Goal: Task Accomplishment & Management: Complete application form

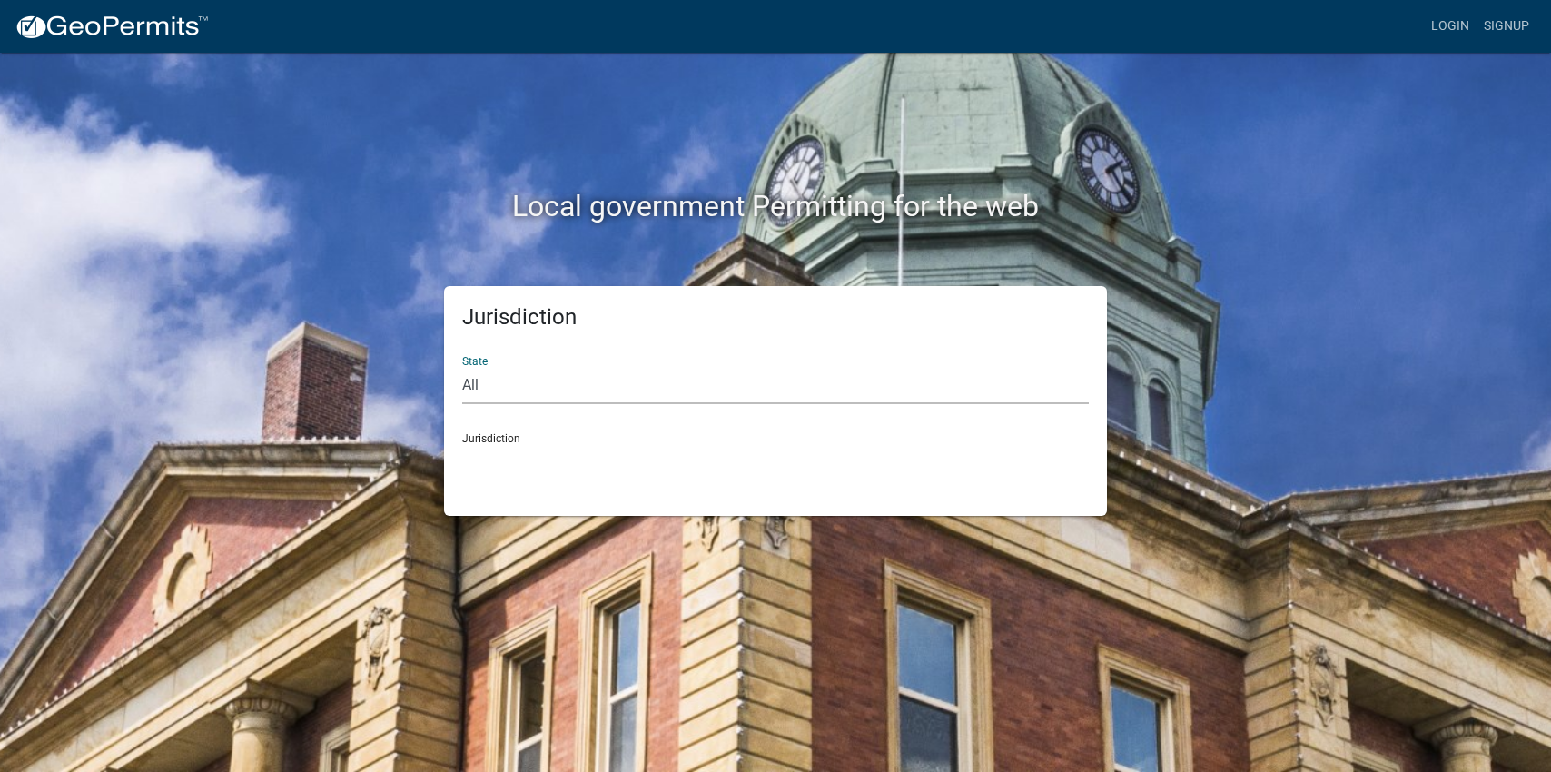
click at [500, 388] on select "All [US_STATE] [US_STATE] [US_STATE] [US_STATE] [US_STATE] [US_STATE] [US_STATE…" at bounding box center [775, 385] width 626 height 37
click at [462, 367] on select "All [US_STATE] [US_STATE] [US_STATE] [US_STATE] [US_STATE] [US_STATE] [US_STATE…" at bounding box center [775, 385] width 626 height 37
click at [499, 452] on select "[GEOGRAPHIC_DATA], [US_STATE] [GEOGRAPHIC_DATA], [US_STATE][PERSON_NAME][GEOGRA…" at bounding box center [775, 462] width 626 height 37
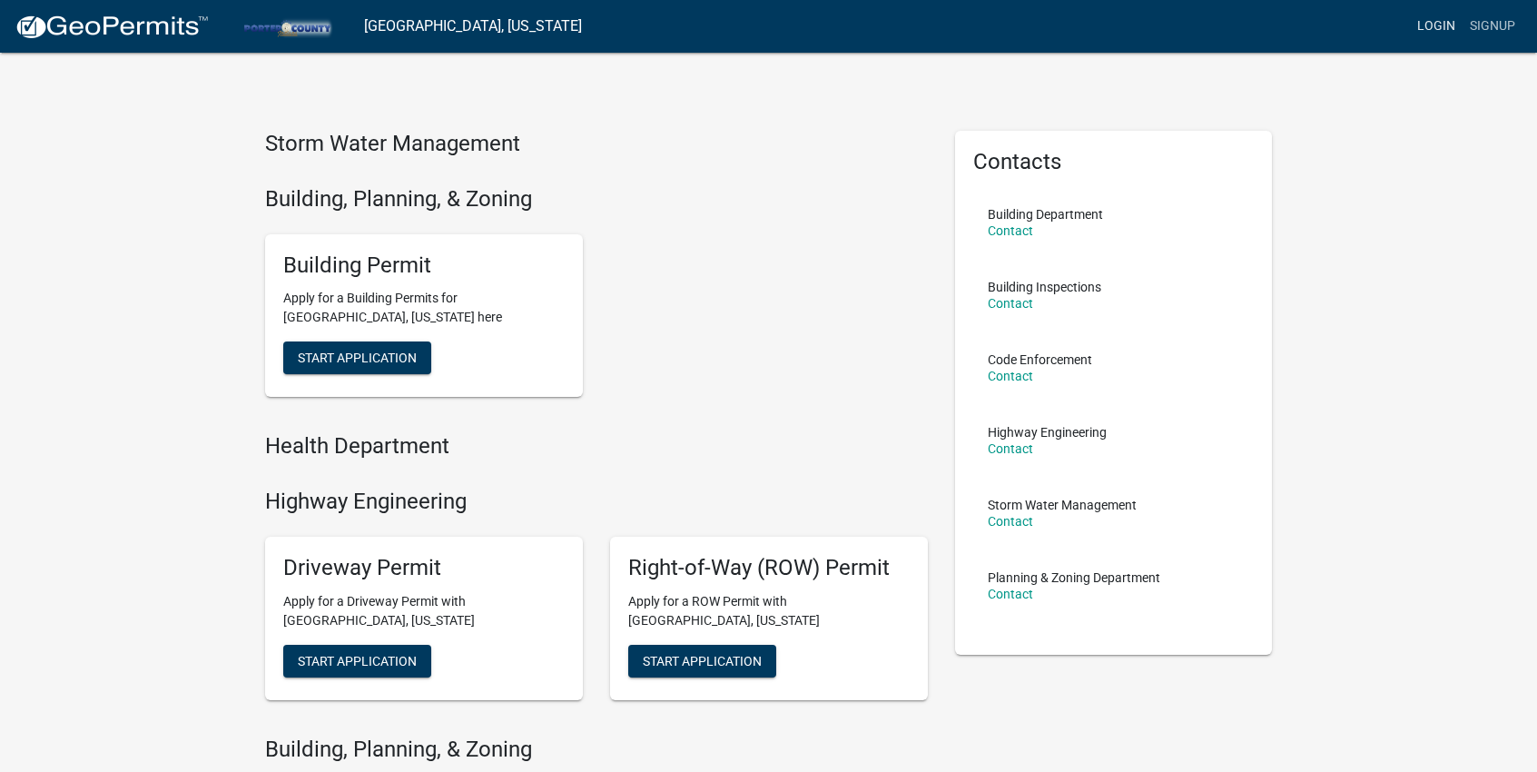
click at [1433, 30] on link "Login" at bounding box center [1436, 26] width 53 height 35
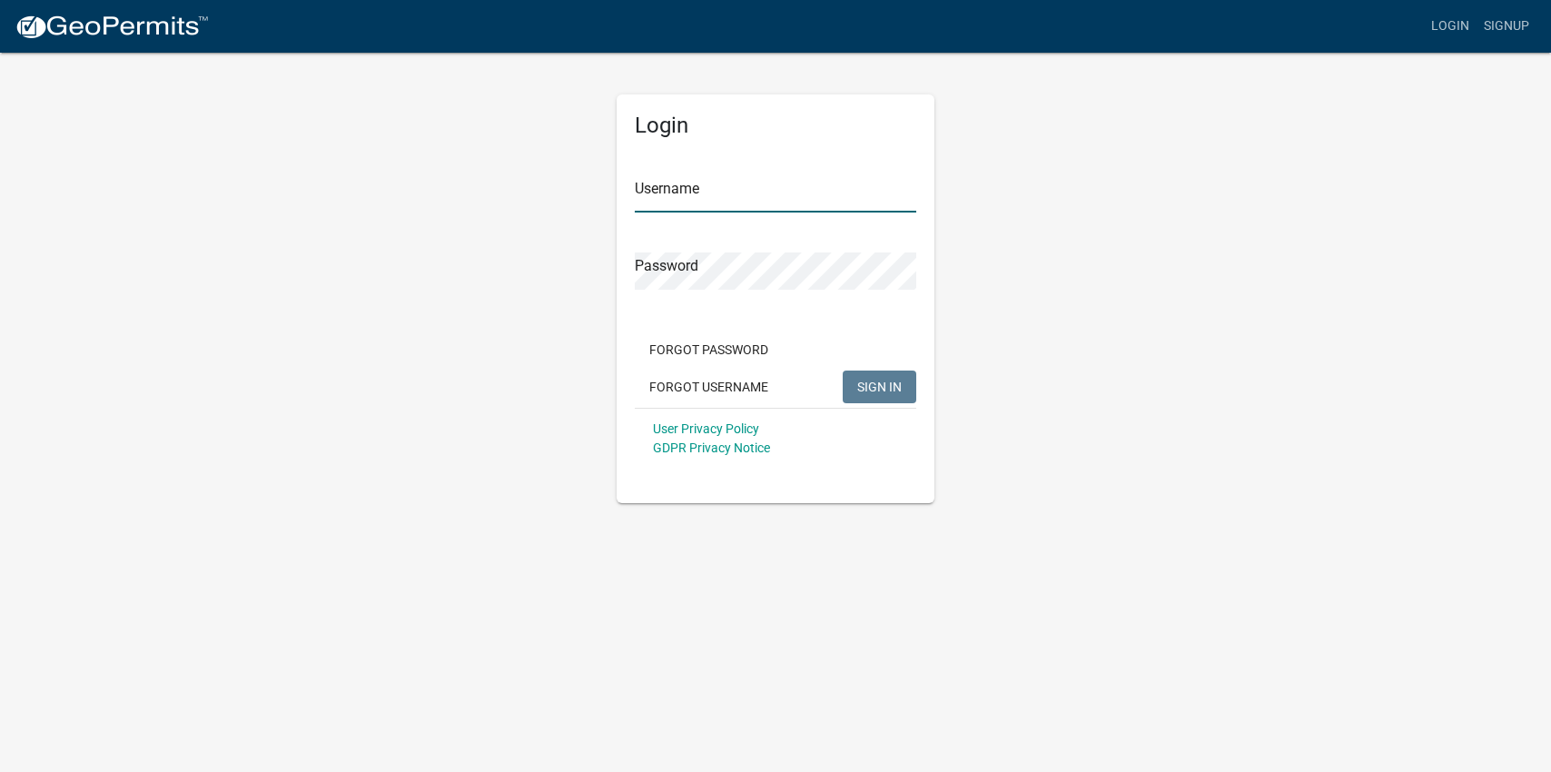
type input "poolboy28"
click at [695, 193] on input "poolboy28" at bounding box center [775, 193] width 281 height 37
drag, startPoint x: 1069, startPoint y: 377, endPoint x: 953, endPoint y: 380, distance: 115.4
click at [1068, 377] on div "Login Username poolboy28 Password Forgot Password Forgot Username SIGN IN User …" at bounding box center [775, 277] width 1035 height 452
click at [876, 392] on span "SIGN IN" at bounding box center [879, 386] width 44 height 15
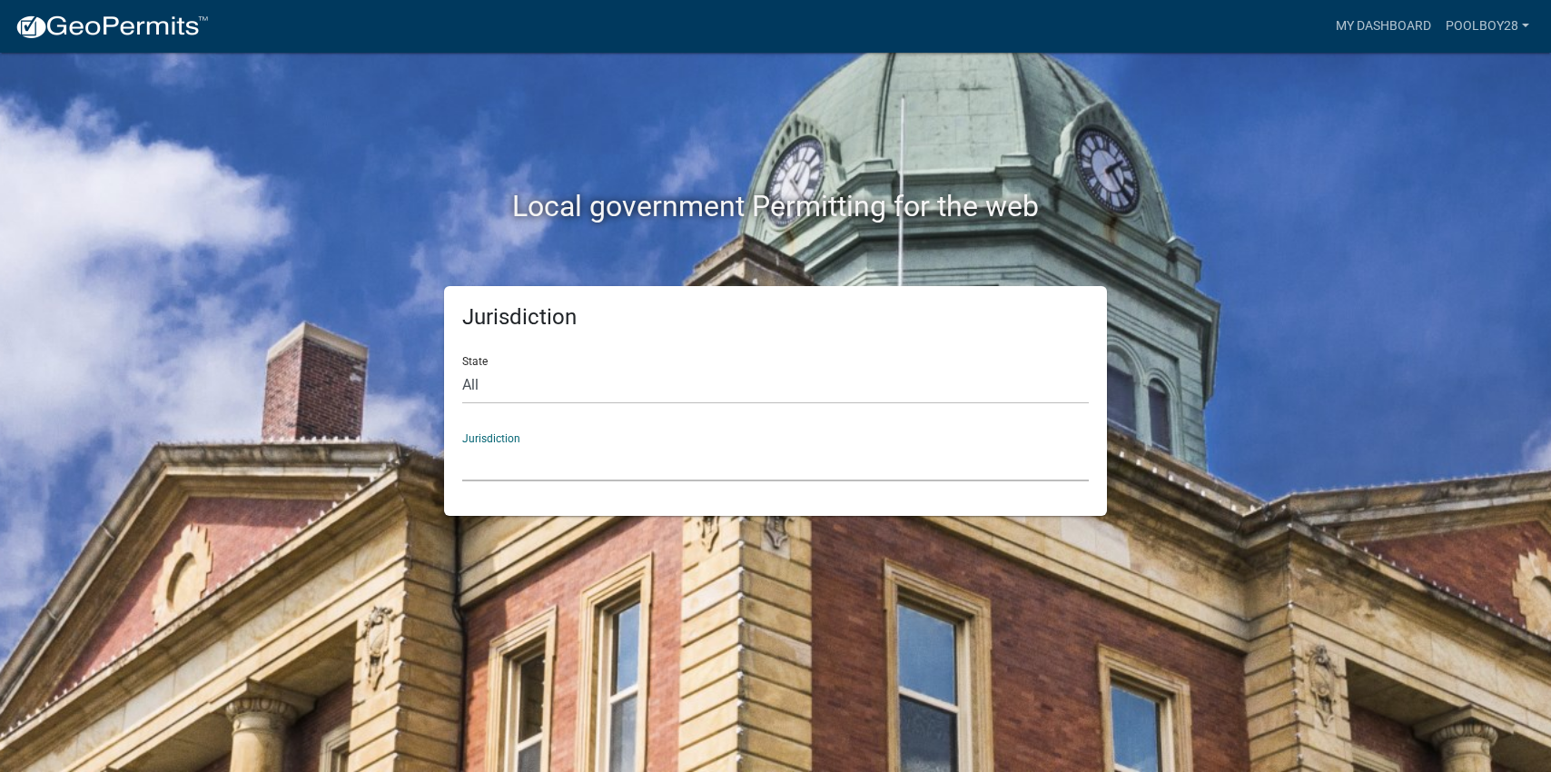
click at [486, 453] on select "Custer County, Colorado Carroll County, Georgia Cook County, Georgia Crawford C…" at bounding box center [775, 462] width 626 height 37
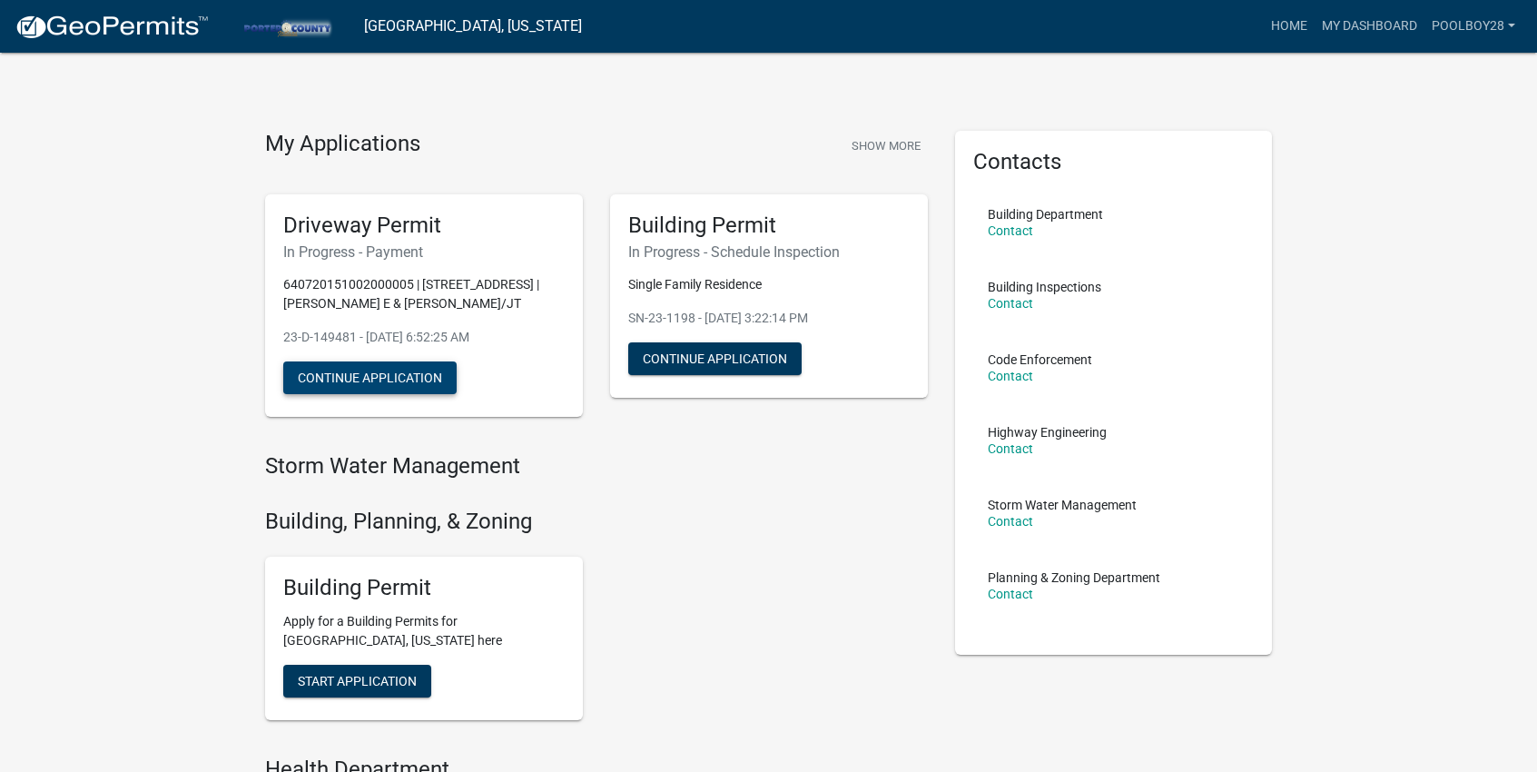
click at [361, 372] on button "Continue Application" at bounding box center [369, 377] width 173 height 33
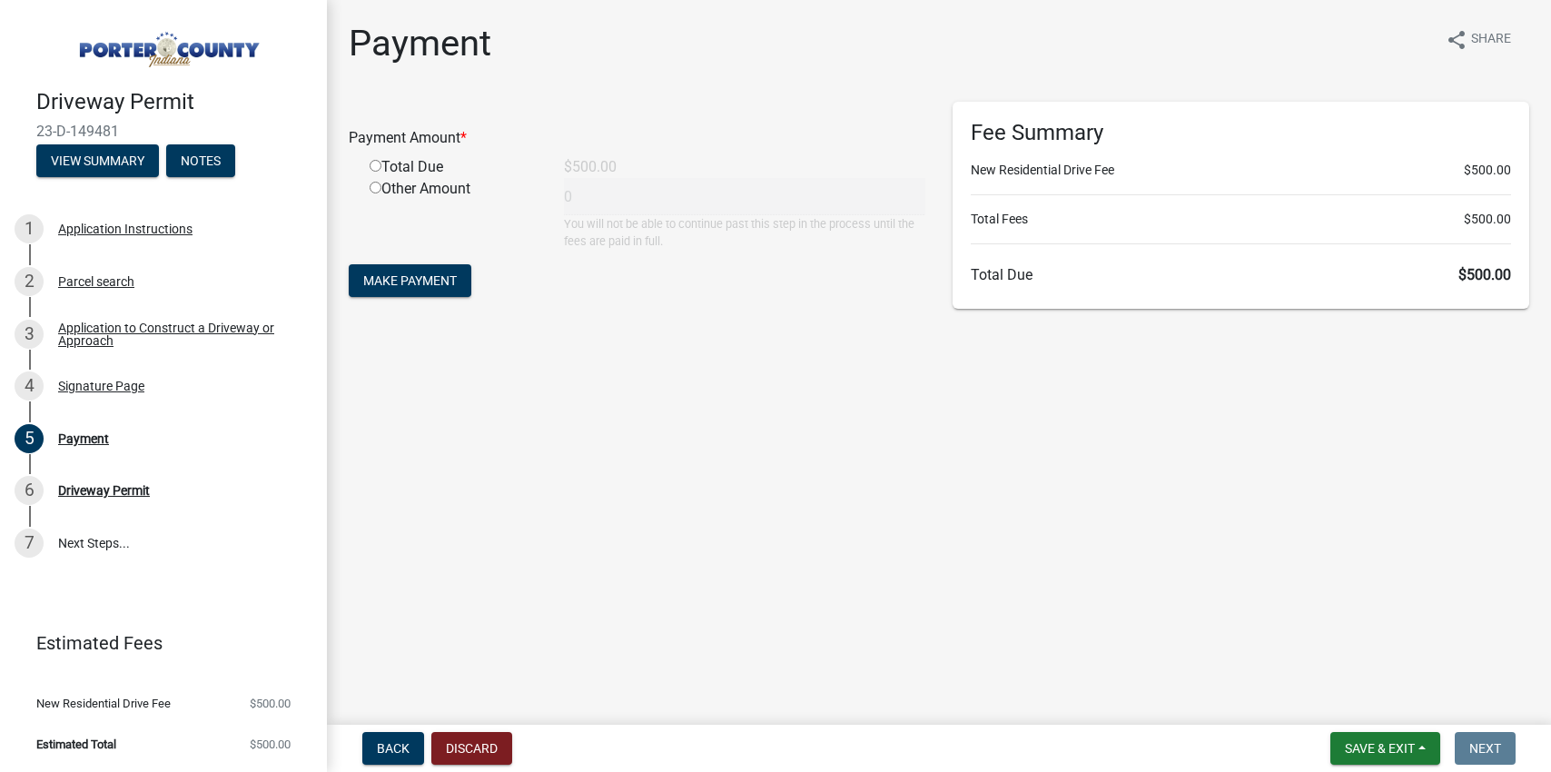
click at [373, 167] on input "radio" at bounding box center [376, 166] width 12 height 12
radio input "true"
type input "500"
click at [421, 279] on span "Make Payment" at bounding box center [410, 280] width 94 height 15
click at [94, 343] on div "Application to Construct a Driveway or Approach" at bounding box center [178, 333] width 240 height 25
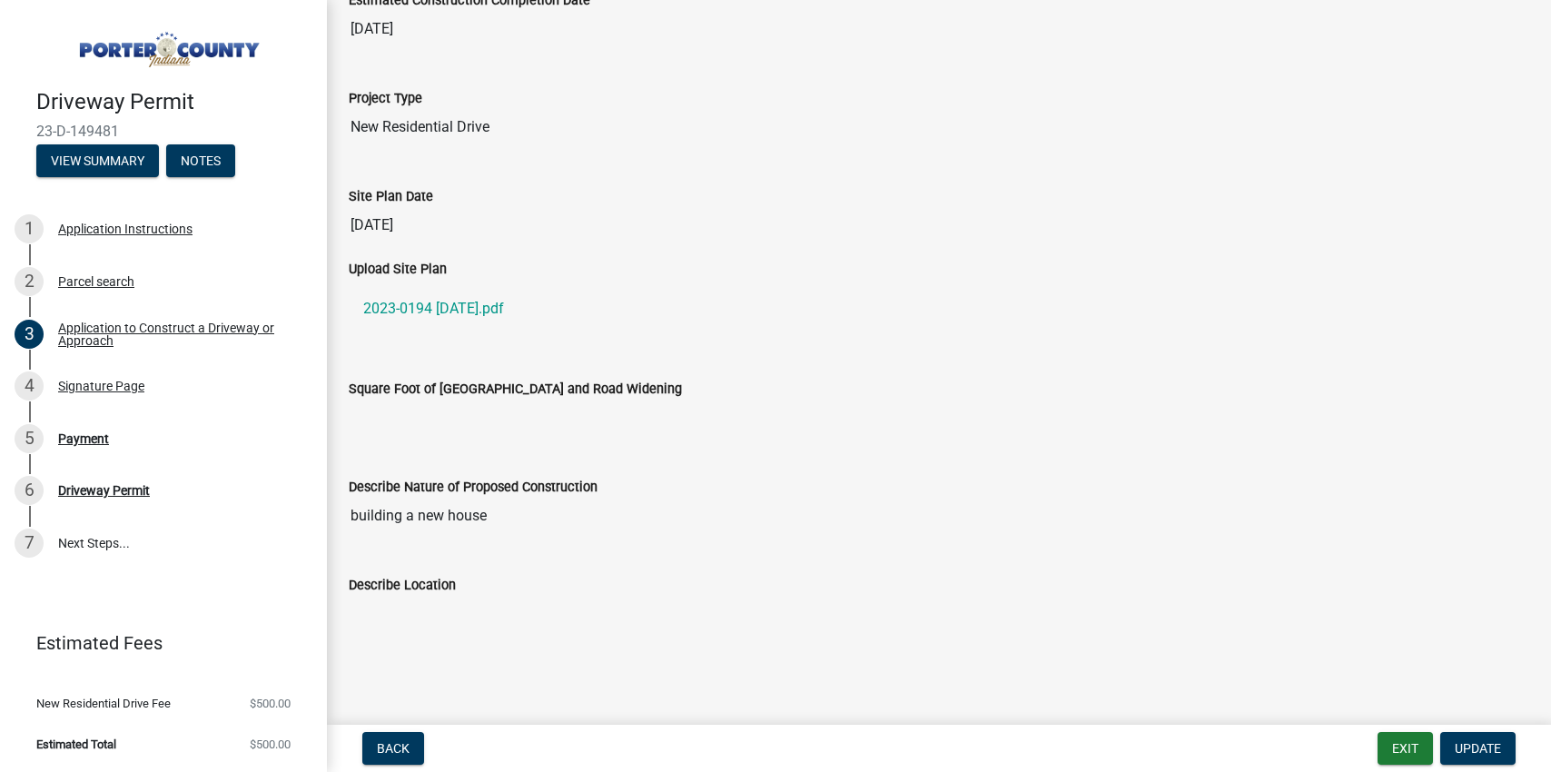
scroll to position [1553, 0]
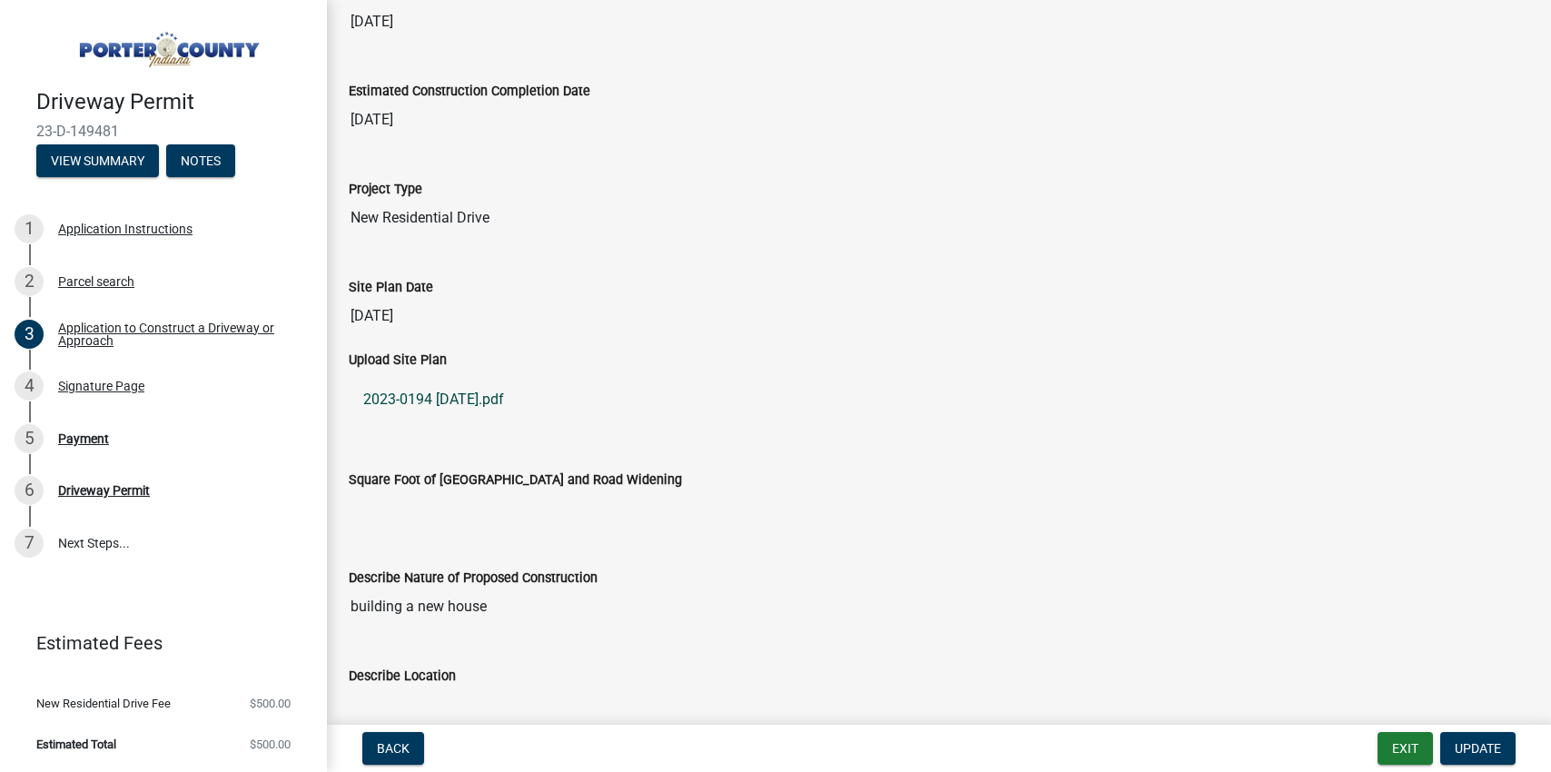
click at [423, 393] on link "2023-0194 [DATE].pdf" at bounding box center [939, 400] width 1180 height 44
click at [1479, 748] on span "Update" at bounding box center [1478, 748] width 46 height 15
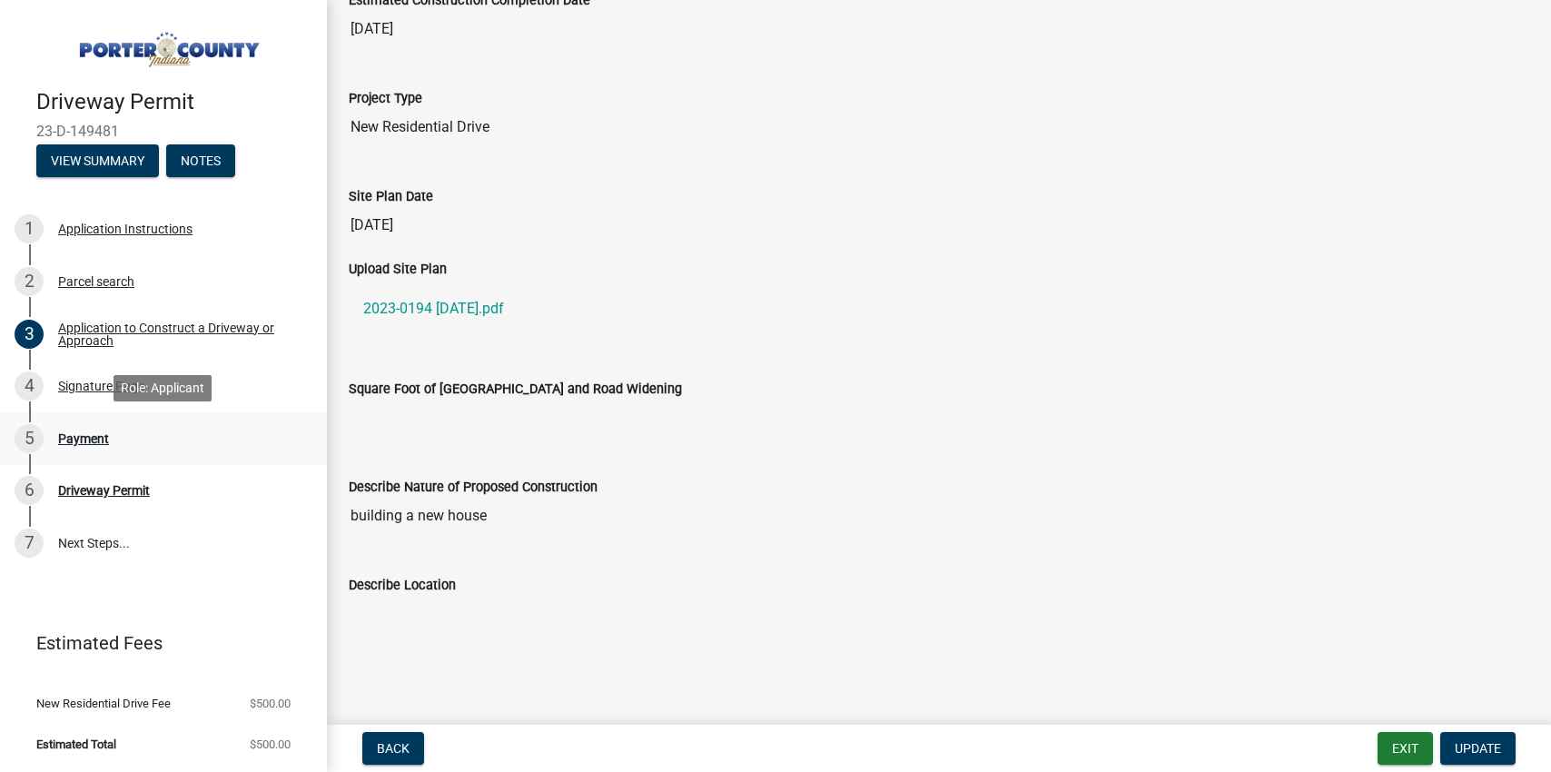
click at [74, 439] on div "Payment" at bounding box center [83, 438] width 51 height 13
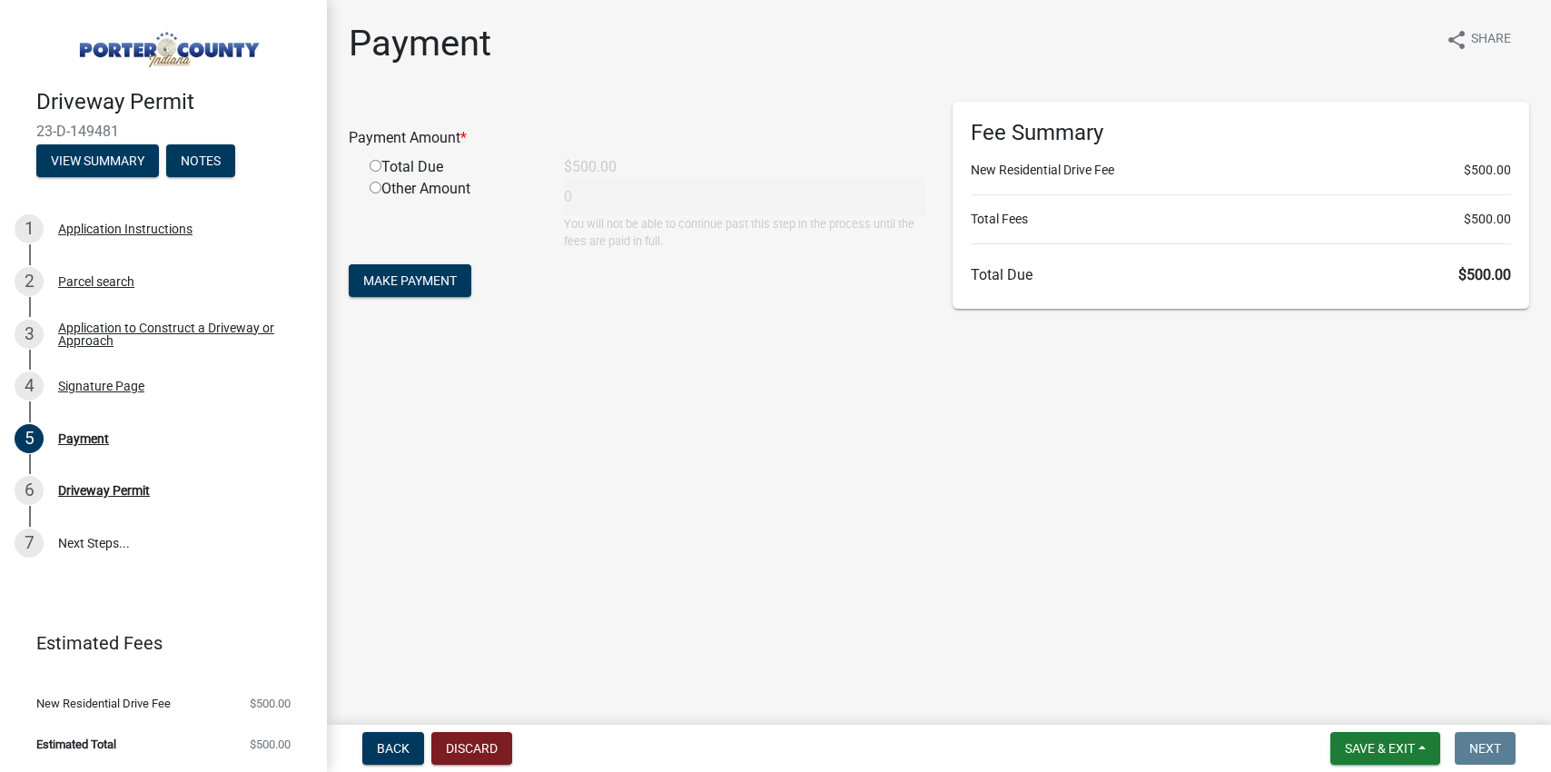
click at [419, 163] on div "Total Due" at bounding box center [453, 167] width 194 height 22
click at [373, 169] on input "radio" at bounding box center [376, 166] width 12 height 12
radio input "true"
type input "500"
click at [383, 280] on span "Make Payment" at bounding box center [410, 280] width 94 height 15
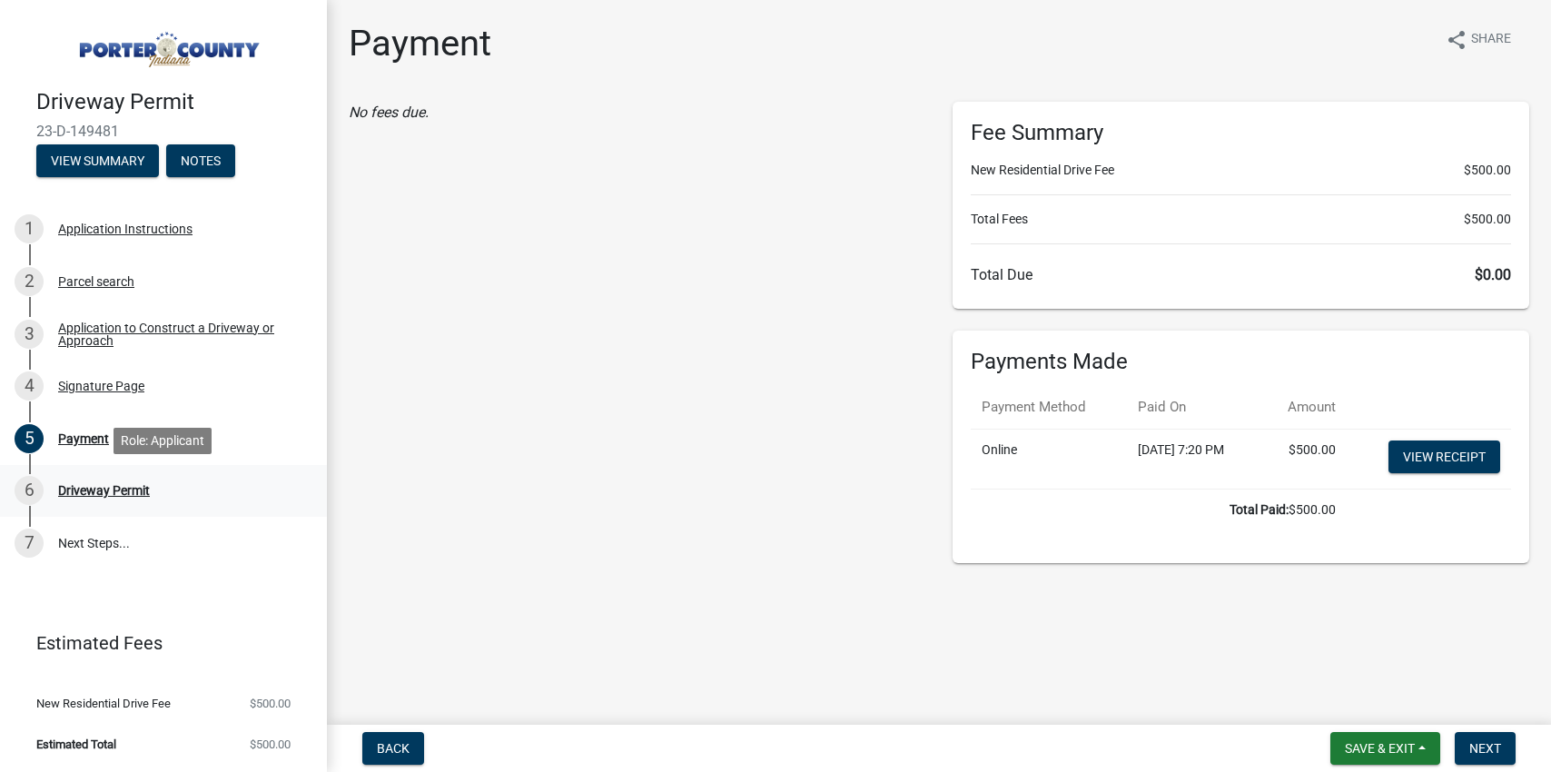
click at [106, 492] on div "Driveway Permit" at bounding box center [104, 490] width 92 height 13
click at [83, 493] on div "Driveway Permit" at bounding box center [104, 490] width 92 height 13
click at [1489, 737] on button "Next" at bounding box center [1485, 748] width 61 height 33
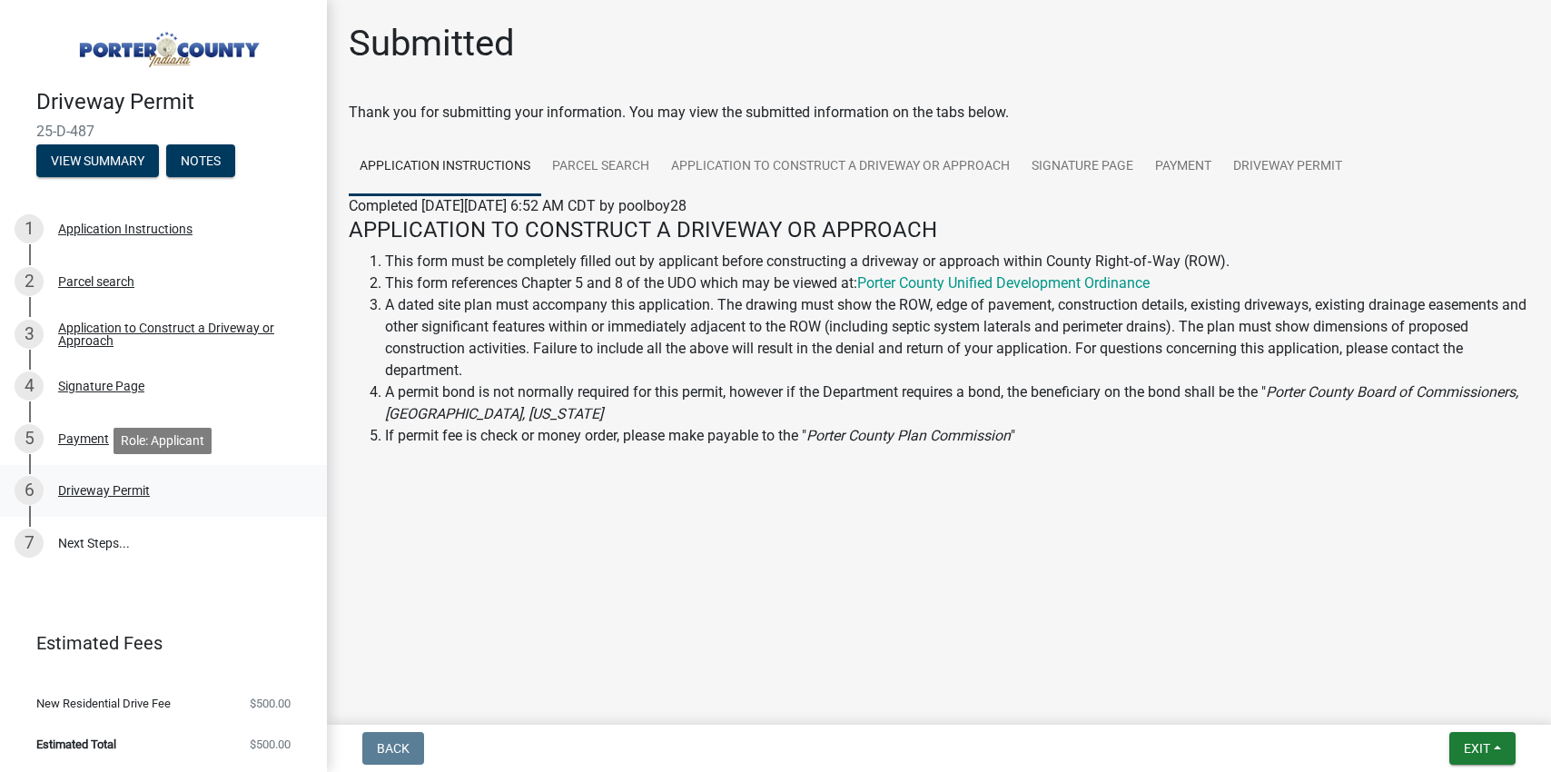
click at [83, 505] on div "6 Driveway Permit" at bounding box center [156, 490] width 283 height 29
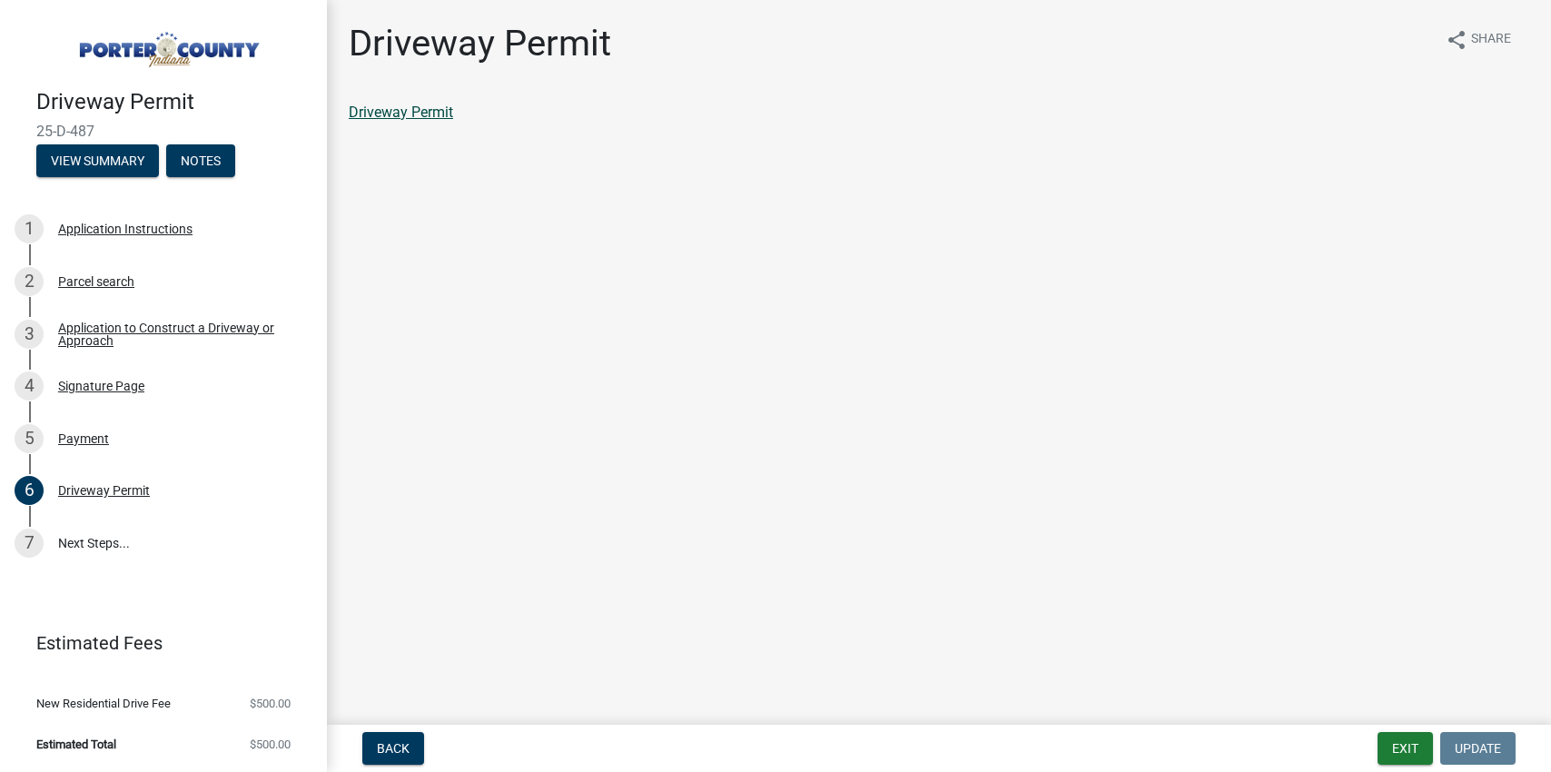
drag, startPoint x: 389, startPoint y: 101, endPoint x: 385, endPoint y: 113, distance: 12.3
click at [389, 103] on div "Driveway Permit share Share Driveway Permit" at bounding box center [939, 88] width 1208 height 133
click at [385, 113] on link "Driveway Permit" at bounding box center [401, 112] width 104 height 17
click at [94, 325] on div "Application to Construct a Driveway or Approach" at bounding box center [178, 333] width 240 height 25
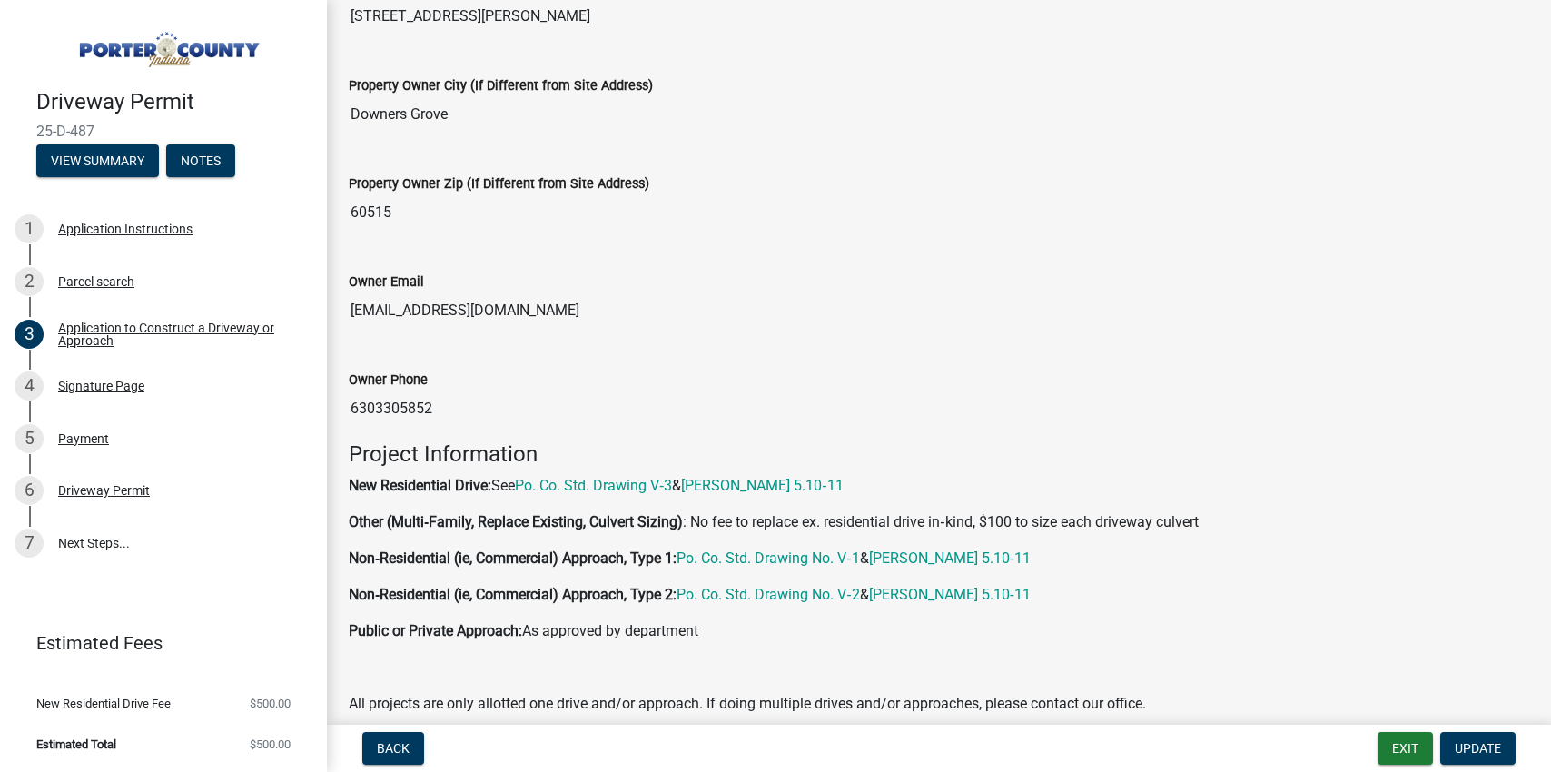
scroll to position [817, 0]
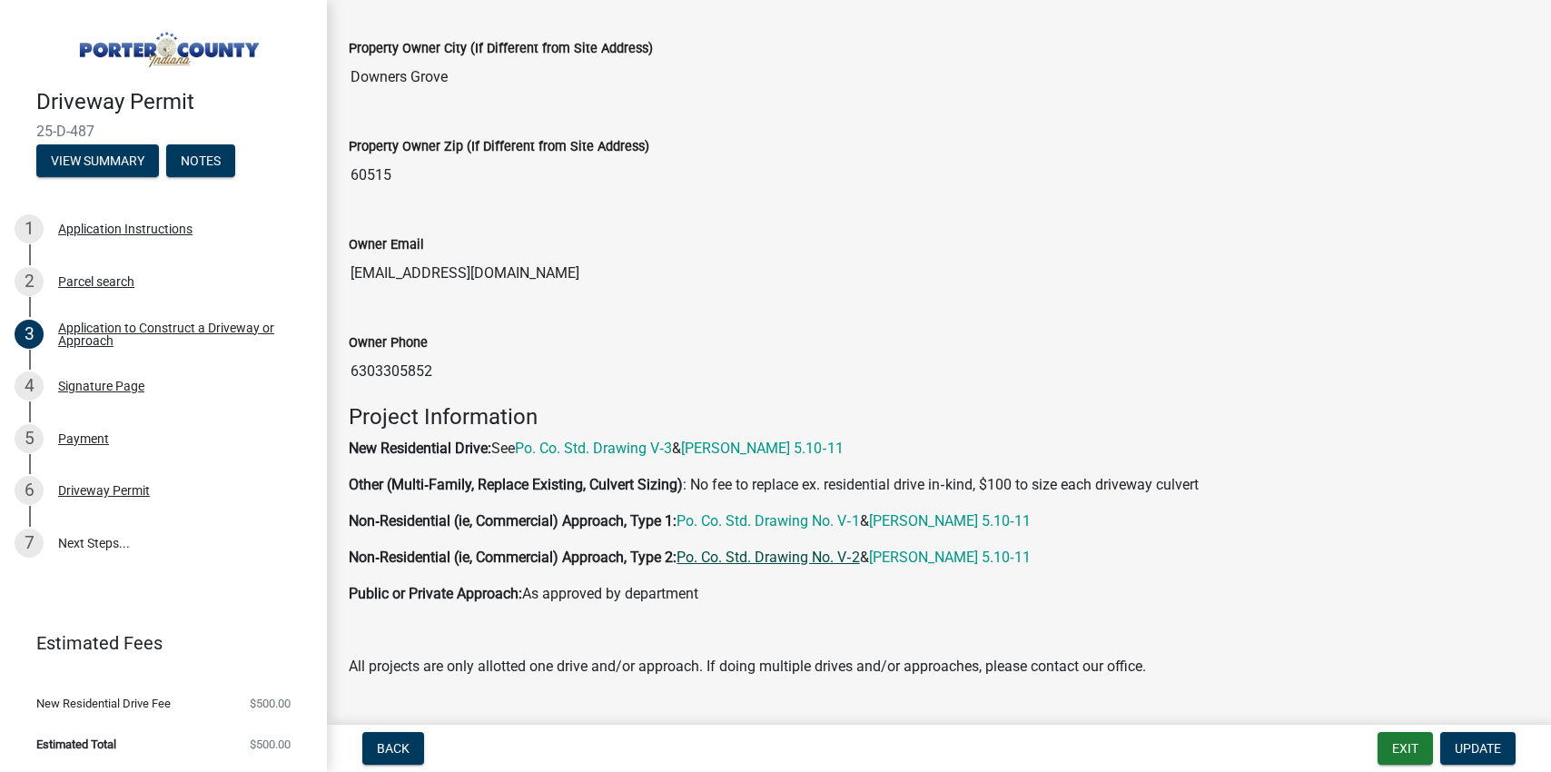
click at [751, 557] on link "Po. Co. Std. Drawing No. V‐2" at bounding box center [767, 556] width 183 height 17
click at [932, 519] on link "[PERSON_NAME] 5.10‐11" at bounding box center [950, 520] width 162 height 17
click at [792, 525] on link "Po. Co. Std. Drawing No. V‐1" at bounding box center [767, 520] width 183 height 17
click at [606, 446] on link "Po. Co. Std. Drawing V‐3" at bounding box center [593, 447] width 157 height 17
click at [753, 454] on link "[PERSON_NAME] 5.10‐11" at bounding box center [762, 447] width 162 height 17
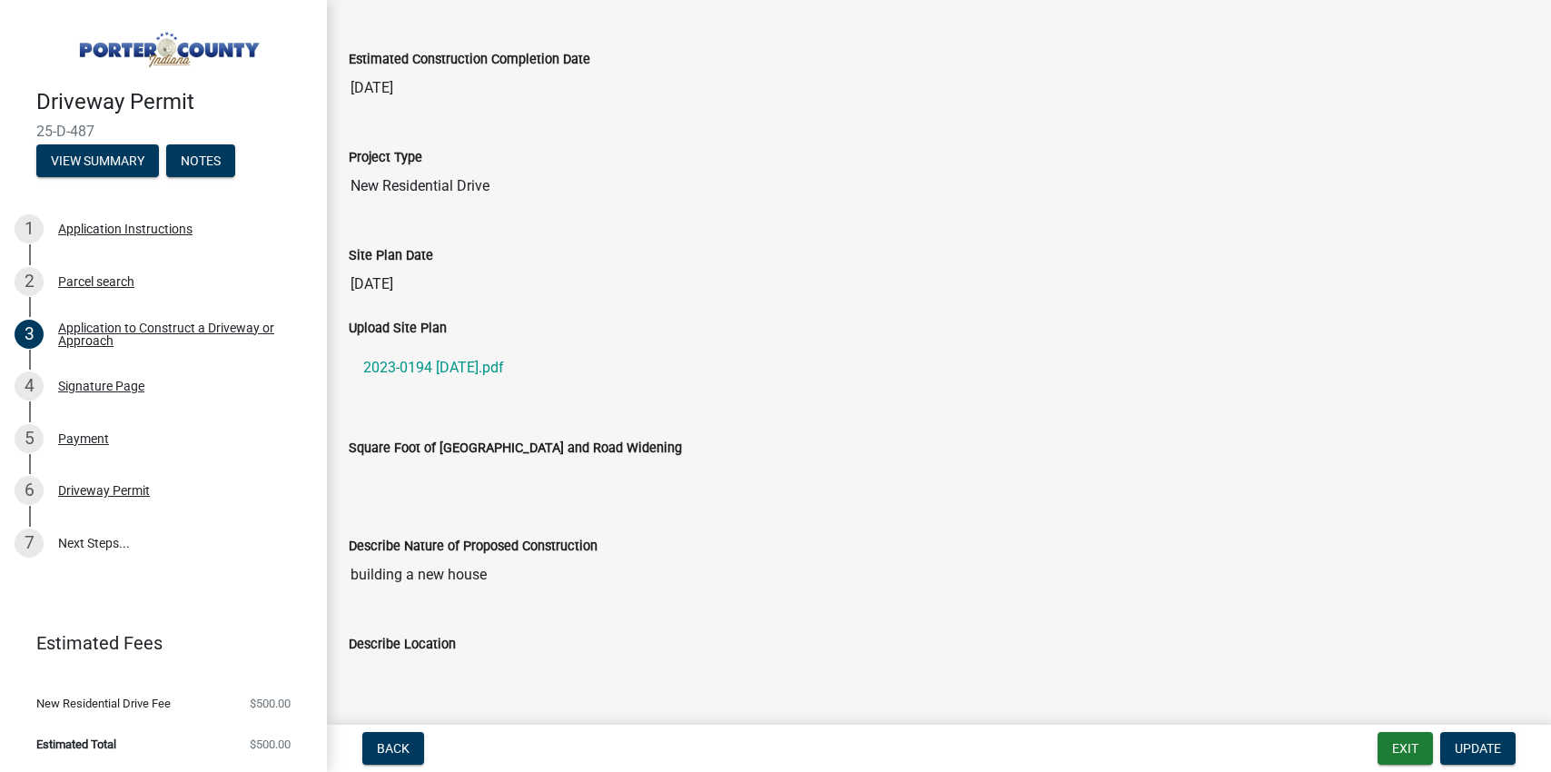
scroll to position [1643, 0]
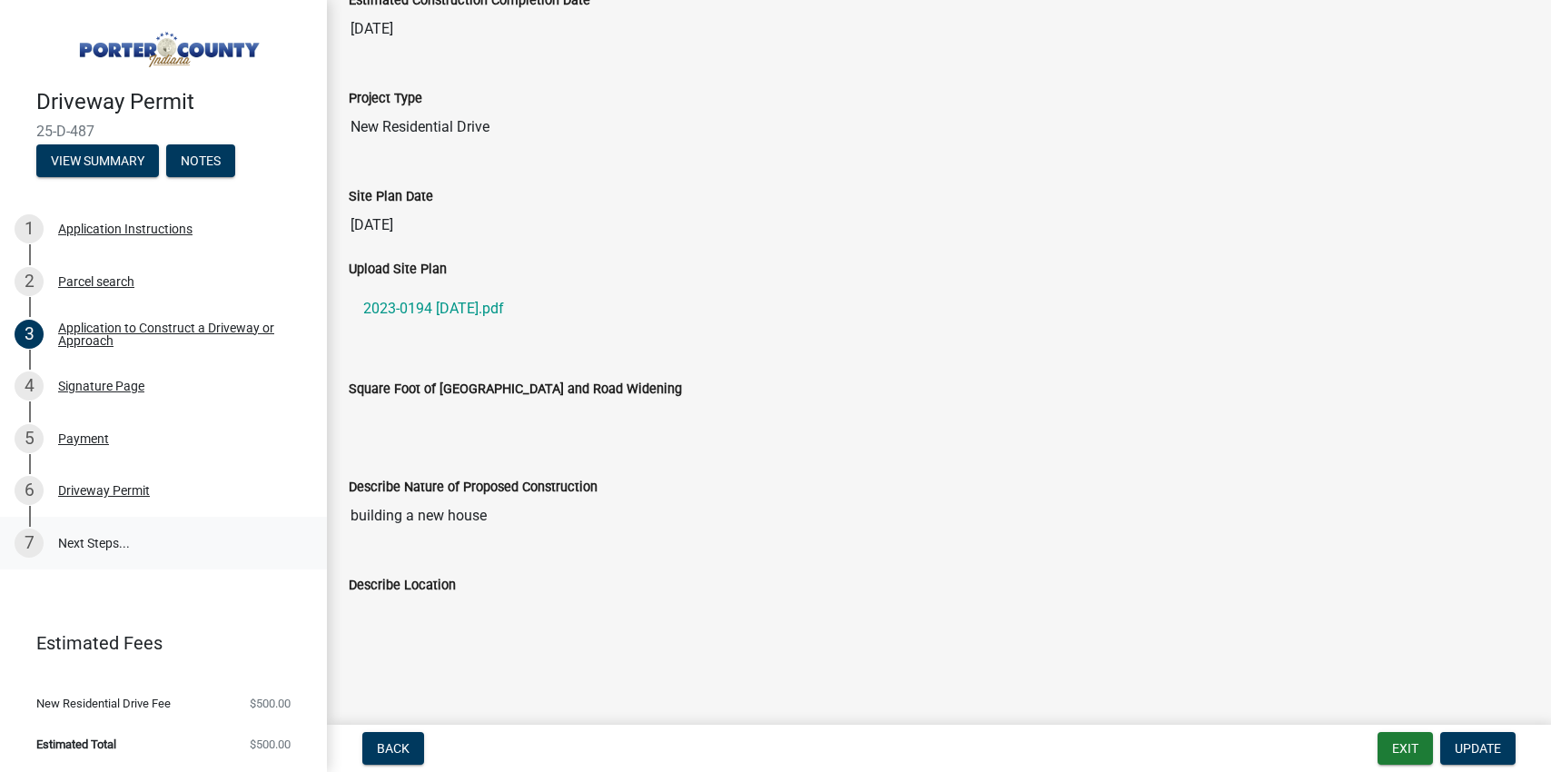
click at [98, 547] on link "7 Next Steps..." at bounding box center [163, 543] width 327 height 53
click at [129, 160] on button "View Summary" at bounding box center [97, 160] width 123 height 33
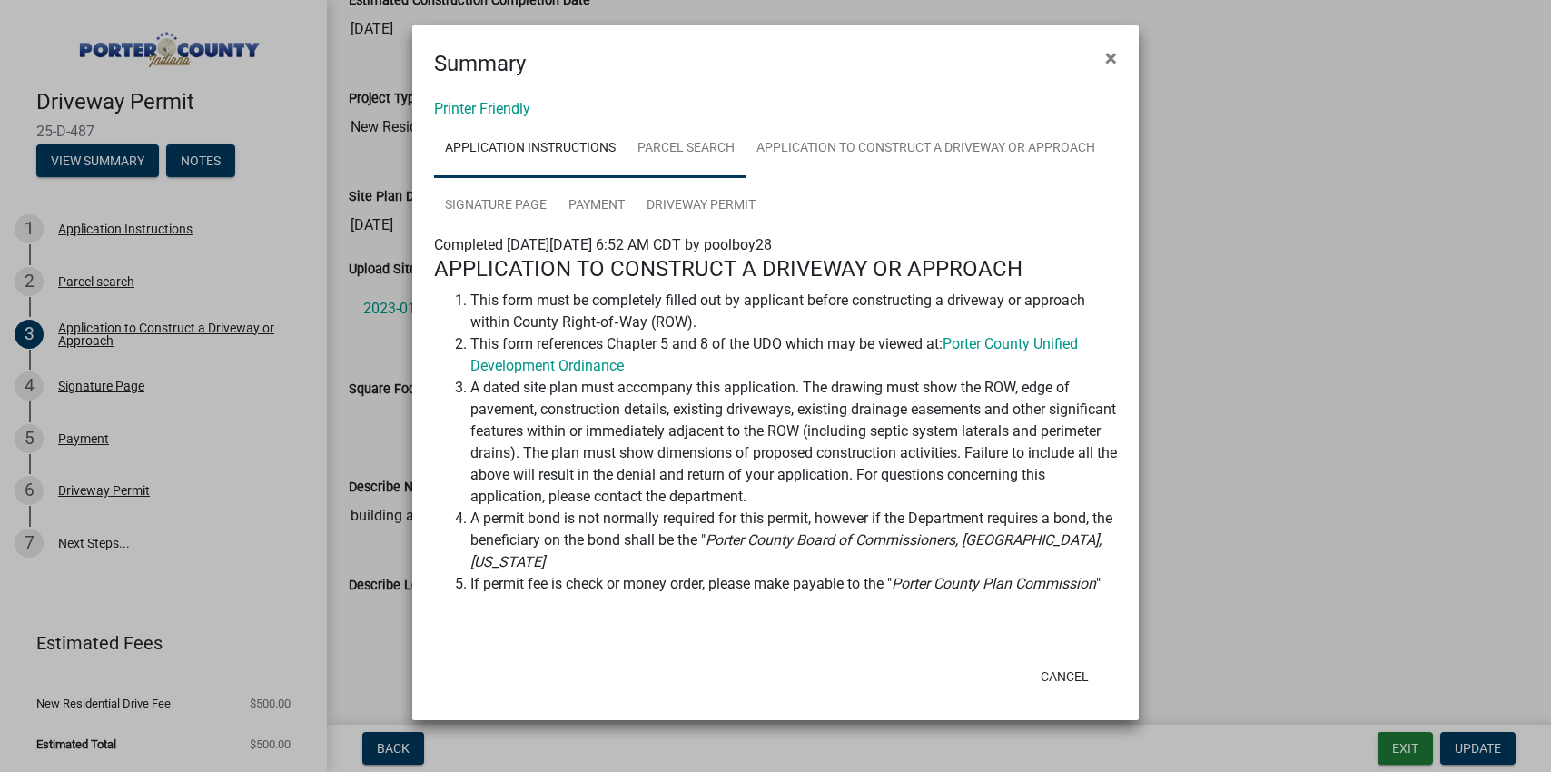
click at [705, 149] on link "Parcel search" at bounding box center [685, 149] width 119 height 58
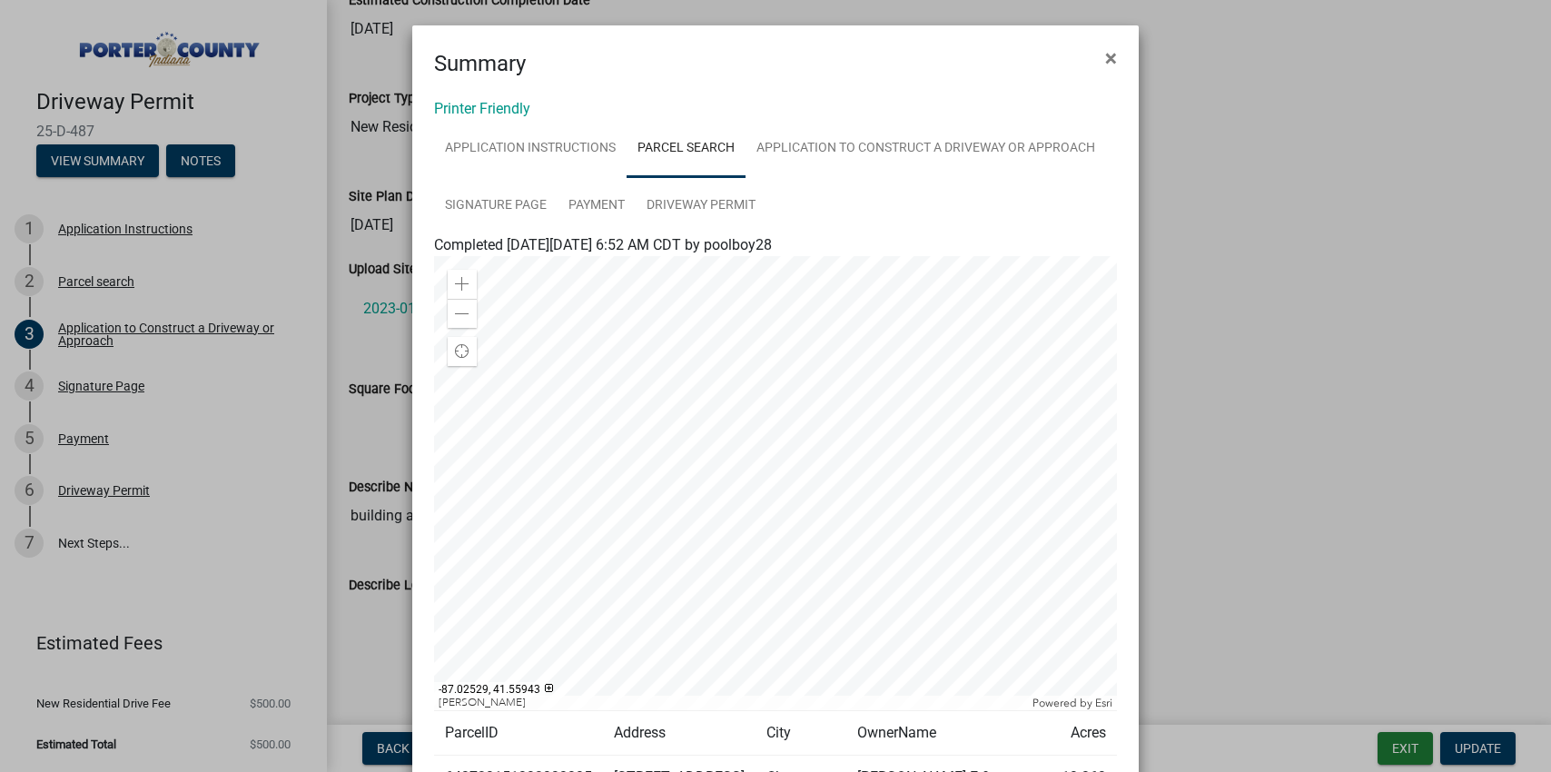
click at [758, 531] on div at bounding box center [775, 483] width 683 height 454
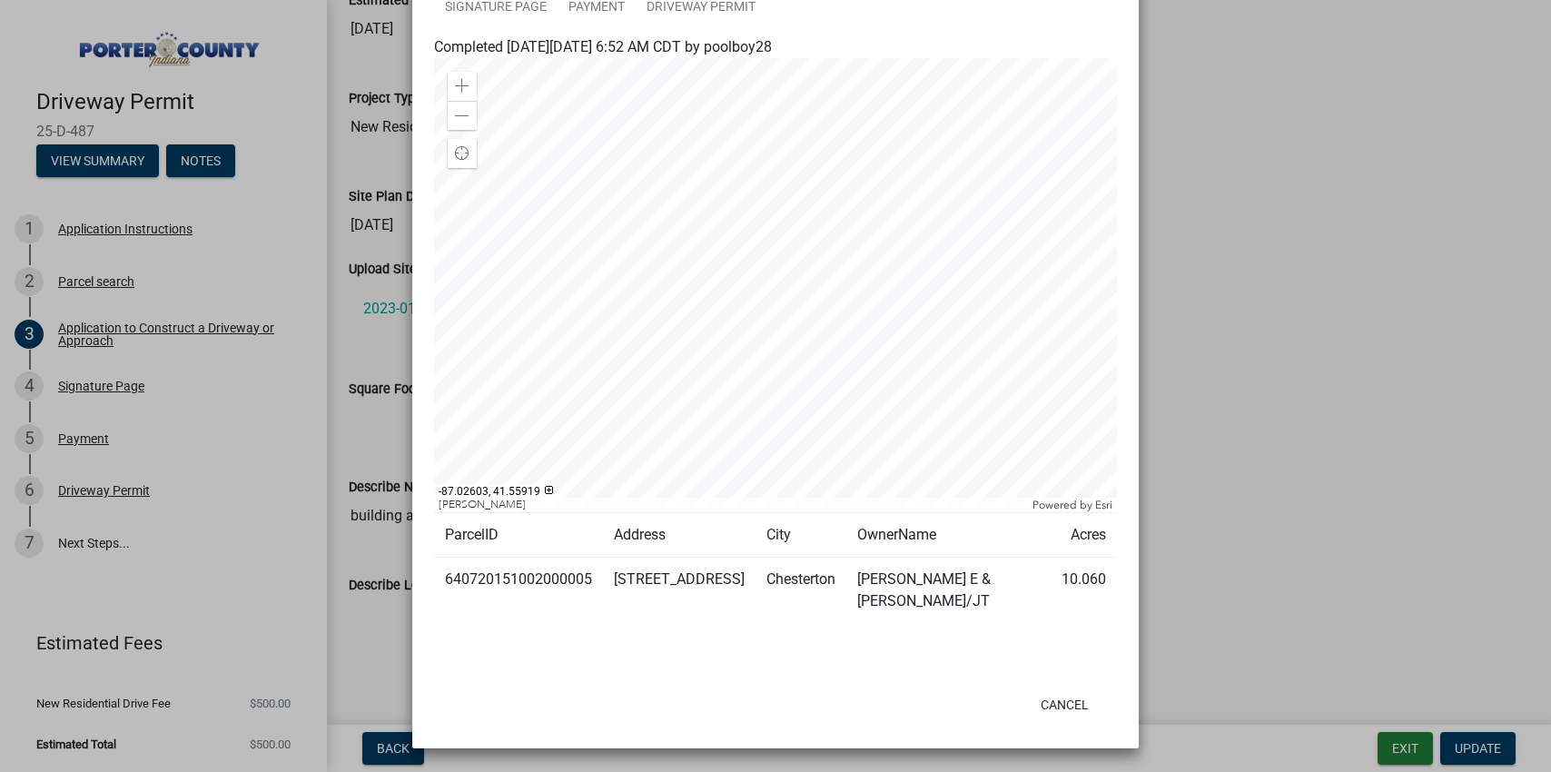
scroll to position [200, 0]
click at [646, 304] on div at bounding box center [775, 283] width 683 height 454
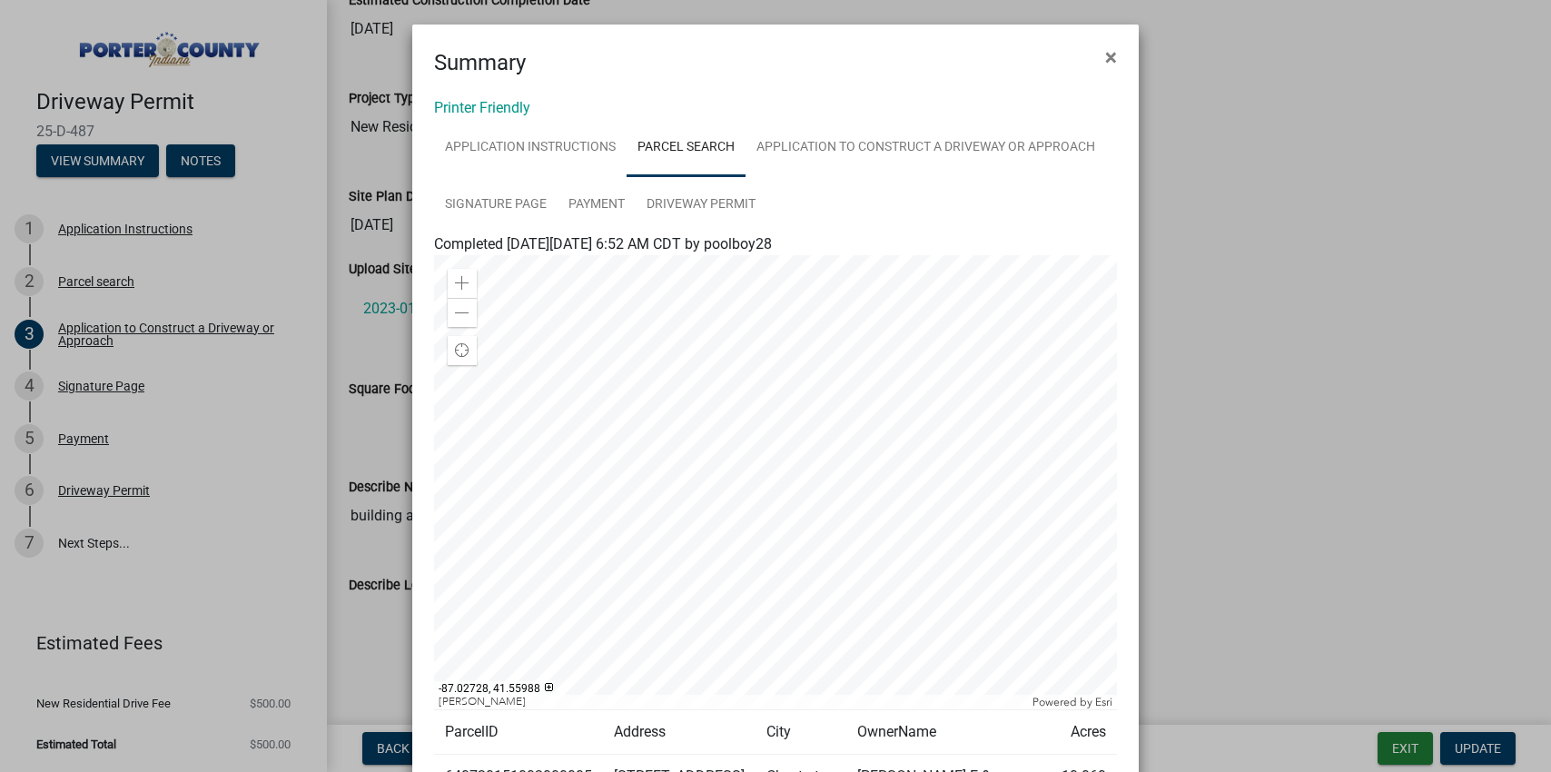
scroll to position [0, 0]
click at [1113, 64] on button "×" at bounding box center [1110, 58] width 41 height 51
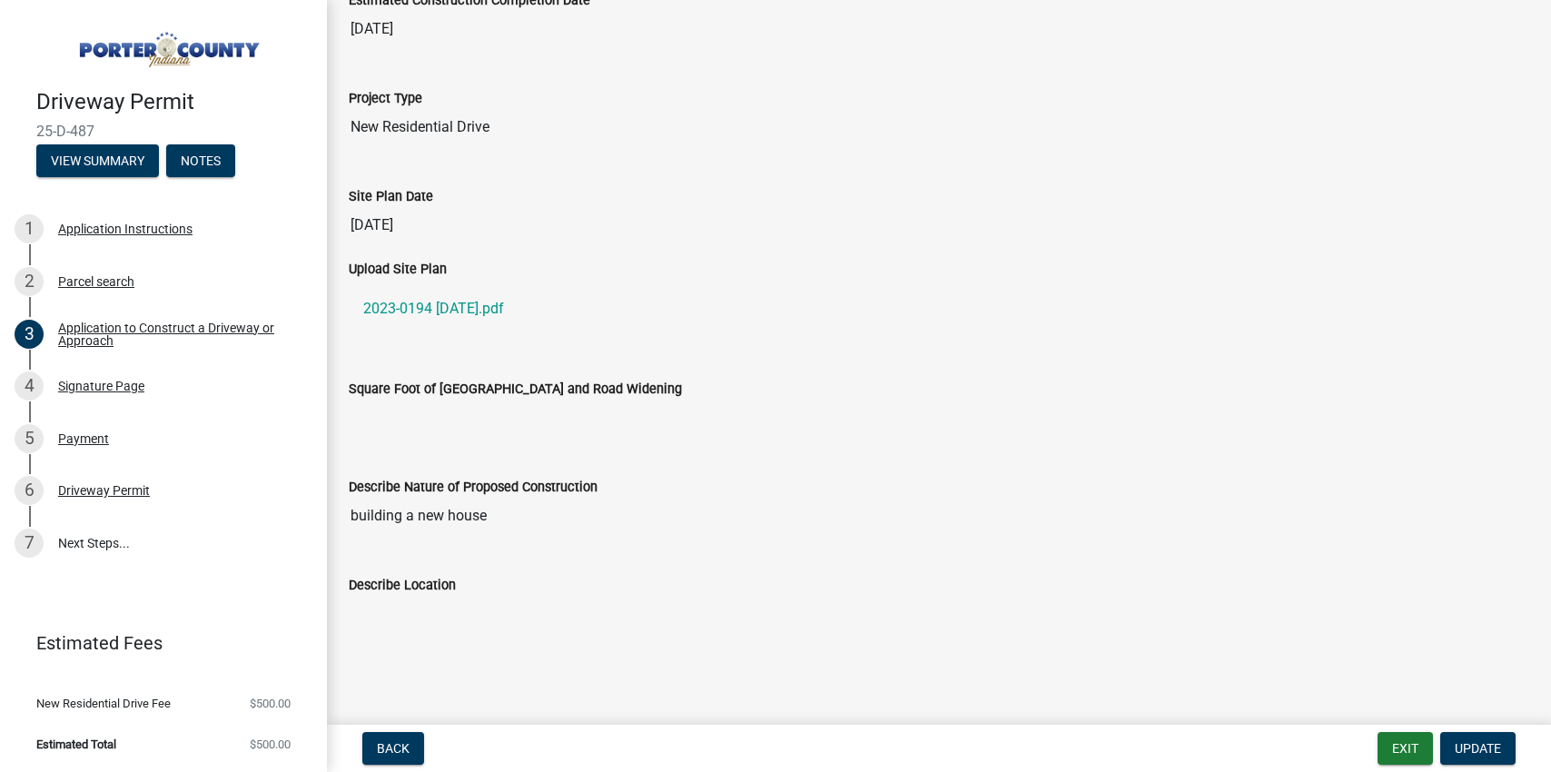
click at [635, 266] on div "Upload Site Plan" at bounding box center [939, 269] width 1180 height 22
